Goal: Information Seeking & Learning: Learn about a topic

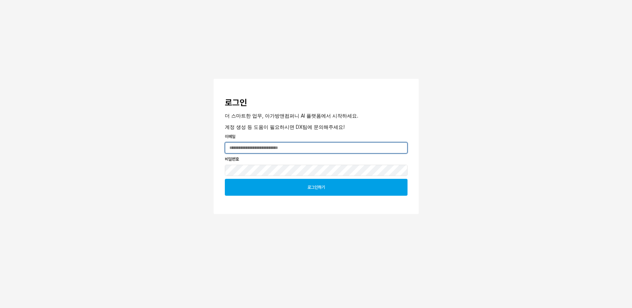
type input "**********"
click at [326, 189] on div "로그인하기" at bounding box center [316, 187] width 176 height 16
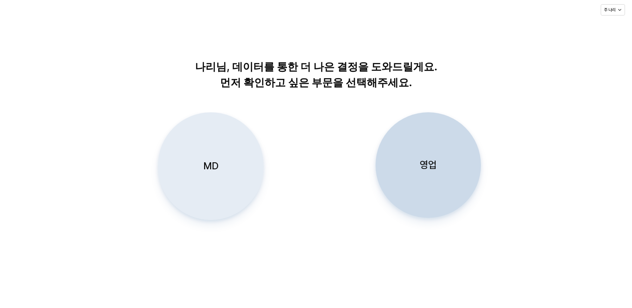
click at [195, 171] on div "MD" at bounding box center [210, 165] width 99 height 107
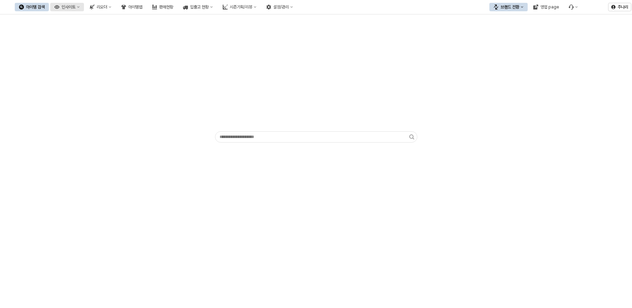
click at [76, 5] on div "인사이트" at bounding box center [69, 7] width 14 height 5
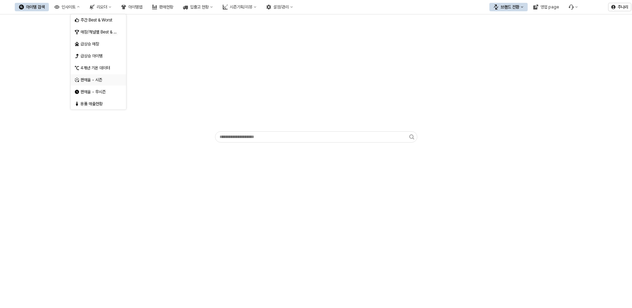
click at [98, 80] on div "판매율 - 시즌" at bounding box center [98, 80] width 37 height 6
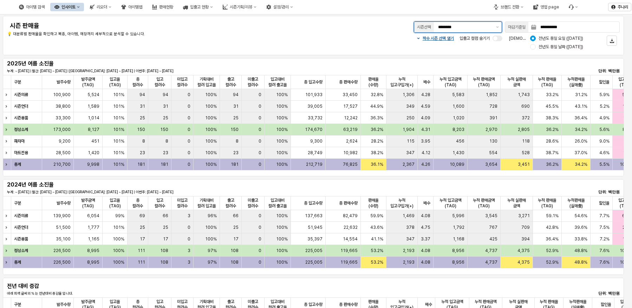
click at [488, 31] on div "********" at bounding box center [463, 27] width 59 height 11
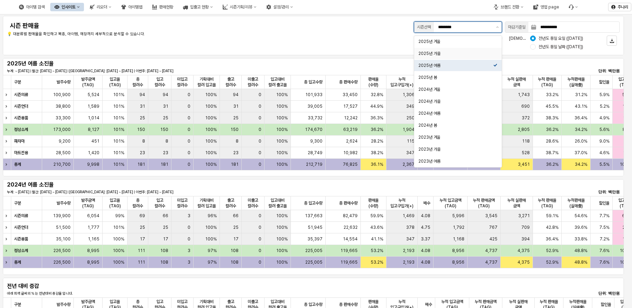
click at [459, 54] on div "2025년 가을" at bounding box center [456, 54] width 75 height 6
type input "********"
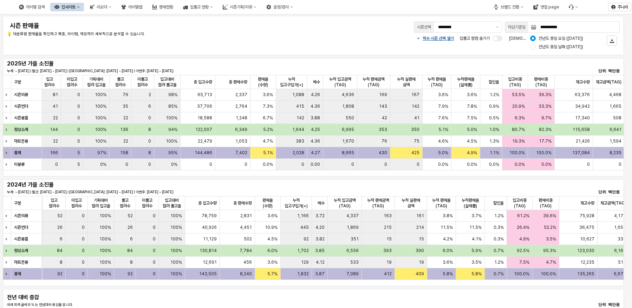
scroll to position [0, 108]
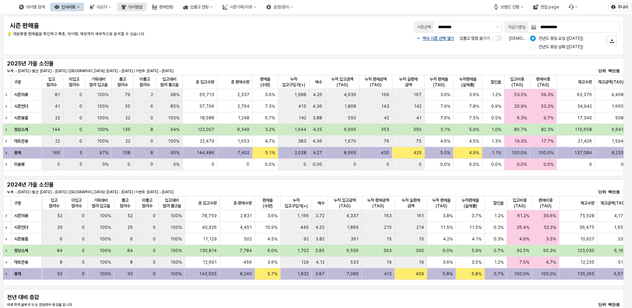
click at [142, 9] on div "아이템맵" at bounding box center [135, 7] width 14 height 5
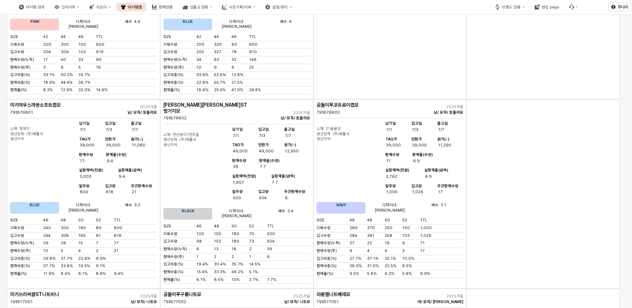
scroll to position [9751, 0]
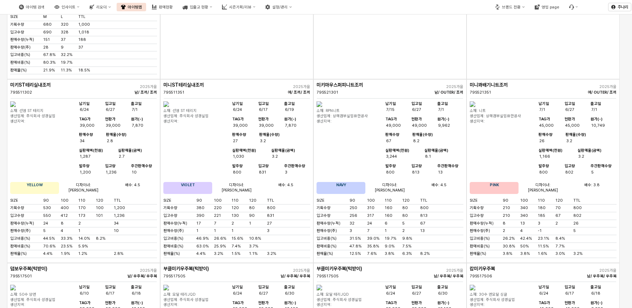
scroll to position [0, 0]
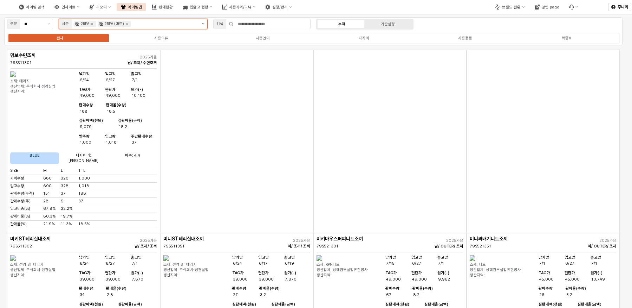
click at [203, 24] on icon "제안 사항 표시" at bounding box center [203, 23] width 2 height 1
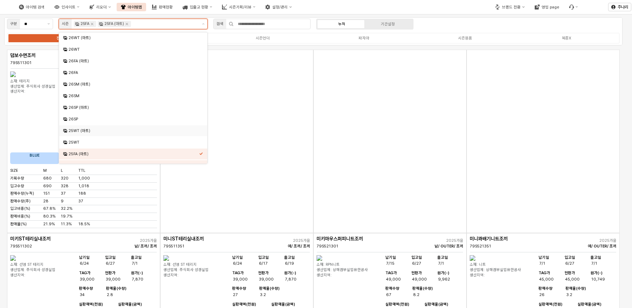
scroll to position [70, 0]
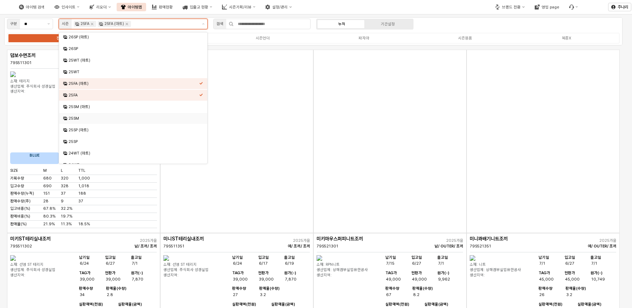
click at [84, 116] on div "25SM" at bounding box center [134, 118] width 131 height 5
click at [88, 108] on div "25SM (마트)" at bounding box center [134, 106] width 131 height 5
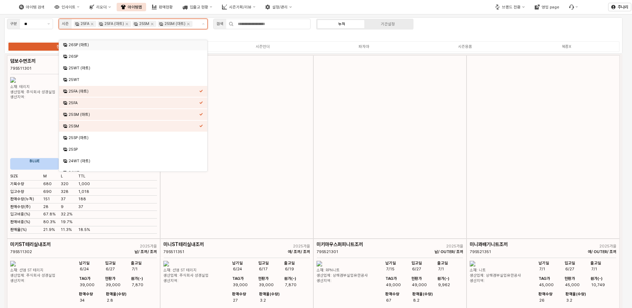
scroll to position [70, 0]
click at [128, 23] on icon "Remove 25FA (마트)" at bounding box center [127, 24] width 2 height 2
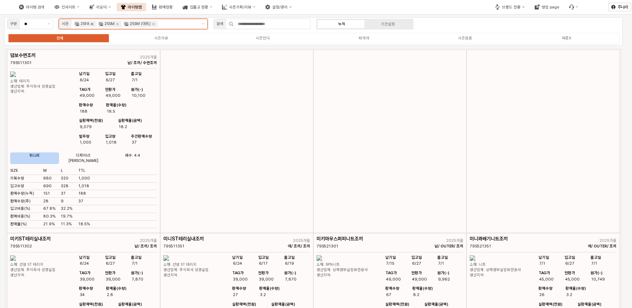
click at [92, 24] on icon "Remove 25FA" at bounding box center [92, 24] width 2 height 2
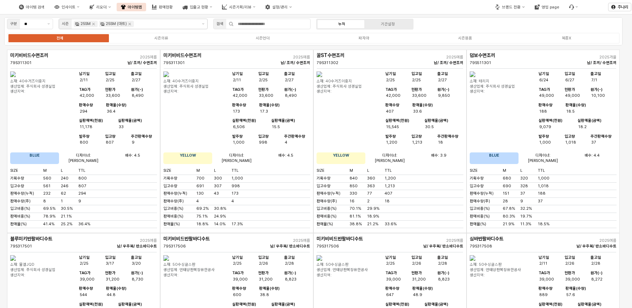
click at [468, 22] on div "구분 ** 시즌 25SM 25SM (마트) 검색 누적 기간설정 전체 시즌의류 시즌언더 파자마 시즌용품 복종X" at bounding box center [313, 31] width 619 height 28
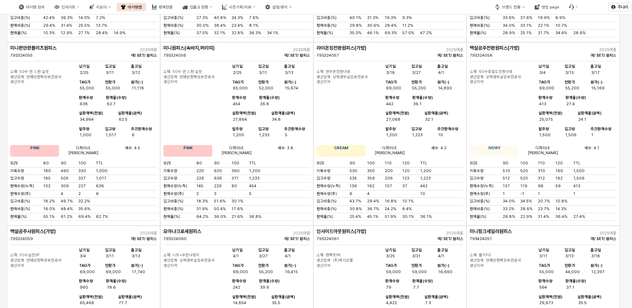
scroll to position [7661, 0]
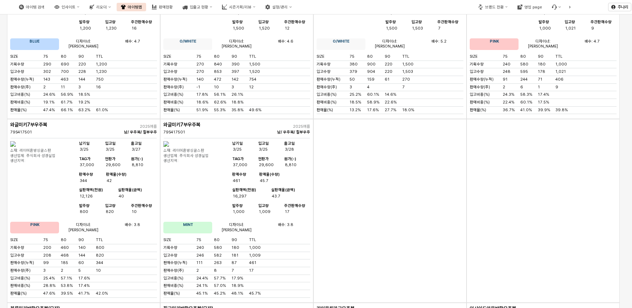
scroll to position [847, 0]
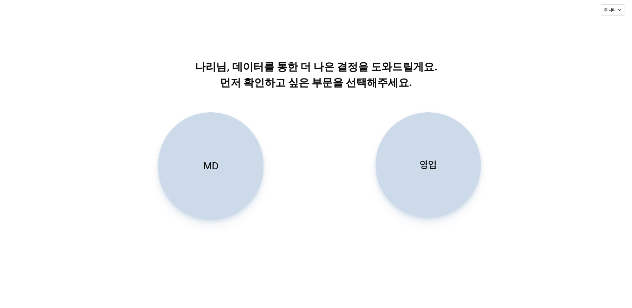
click at [225, 158] on div "MD" at bounding box center [210, 165] width 99 height 107
